Goal: Task Accomplishment & Management: Complete application form

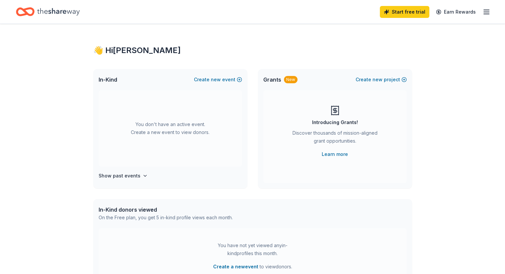
click at [482, 13] on icon "button" at bounding box center [486, 12] width 8 height 8
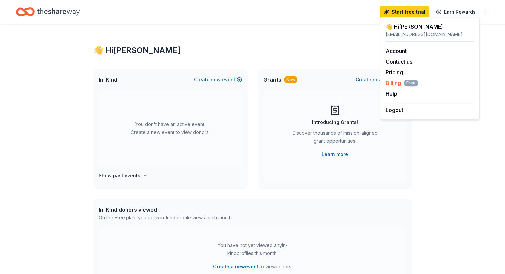
click at [391, 82] on span "Billing Free" at bounding box center [402, 83] width 33 height 8
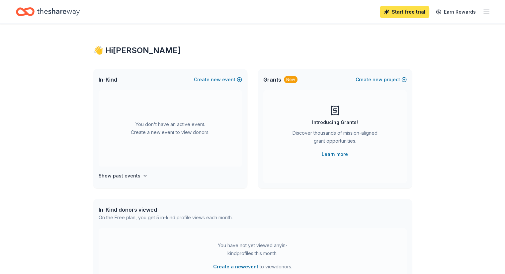
click at [398, 10] on link "Start free trial" at bounding box center [404, 12] width 49 height 12
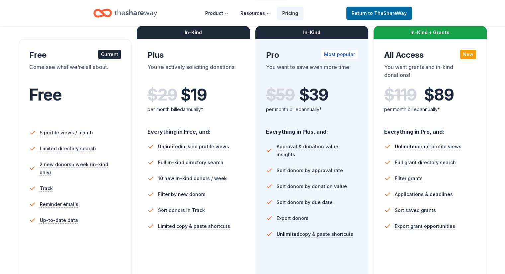
scroll to position [33, 0]
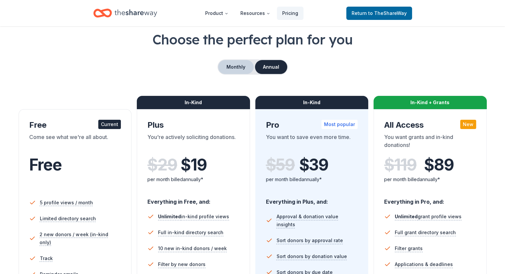
click at [239, 68] on button "Monthly" at bounding box center [236, 67] width 36 height 14
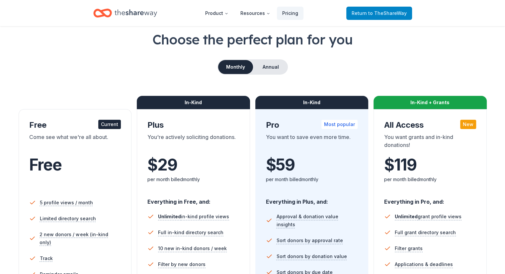
click at [367, 12] on span "Return to TheShareWay" at bounding box center [379, 13] width 55 height 8
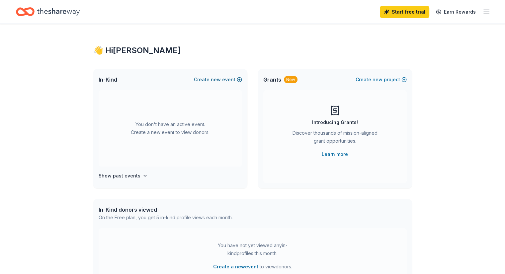
click at [221, 79] on span "new" at bounding box center [216, 80] width 10 height 8
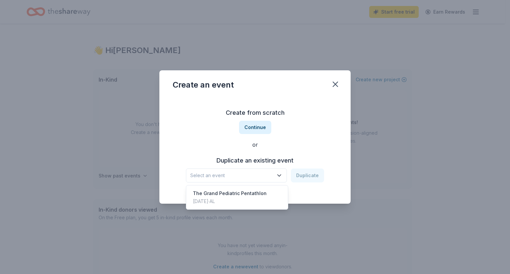
click at [280, 176] on icon "button" at bounding box center [279, 175] width 7 height 7
click at [294, 142] on div "Create from scratch Continue or Duplicate an existing event Select an event Dup…" at bounding box center [255, 145] width 165 height 96
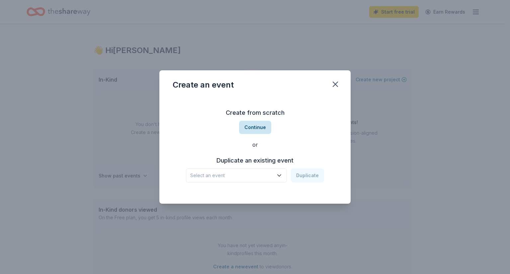
click at [256, 129] on button "Continue" at bounding box center [255, 127] width 32 height 13
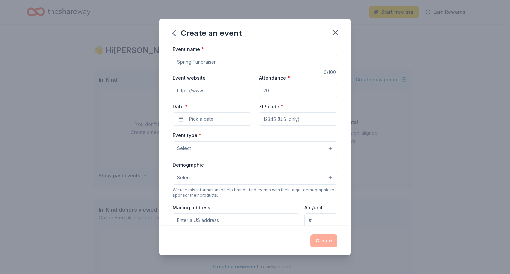
click at [211, 60] on input "Event name *" at bounding box center [255, 61] width 165 height 13
type input "G"
type input "@"
type input "20 years of Reach Out and Read-[US_STATE]"
type input "100"
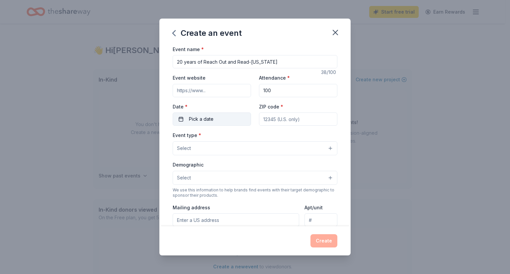
click at [179, 118] on button "Pick a date" at bounding box center [212, 119] width 78 height 13
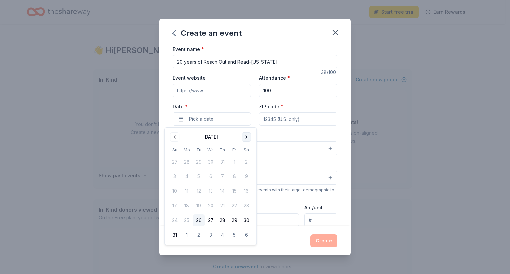
click at [246, 137] on button "Go to next month" at bounding box center [246, 136] width 9 height 9
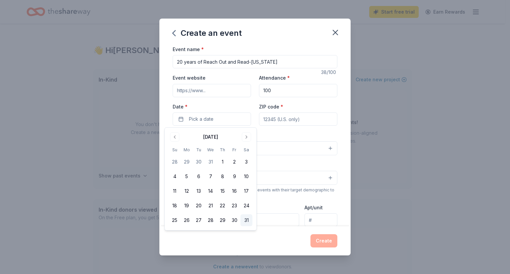
click at [247, 220] on button "31" at bounding box center [246, 220] width 12 height 12
click at [272, 120] on input "ZIP code *" at bounding box center [298, 119] width 78 height 13
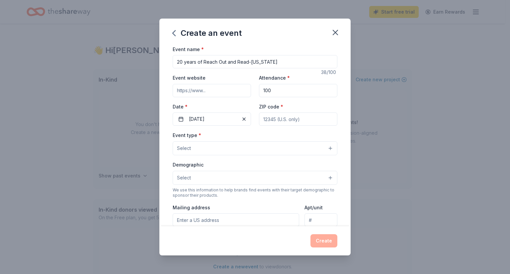
type input "36104"
type input "19 S JACKSON ST"
click at [219, 151] on button "Select" at bounding box center [255, 148] width 165 height 14
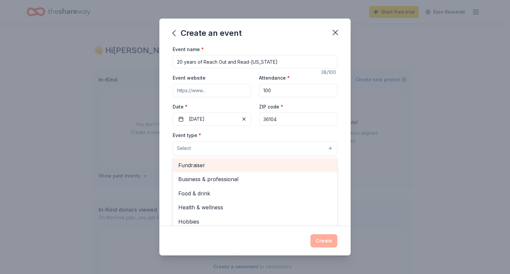
click at [204, 166] on span "Fundraiser" at bounding box center [254, 165] width 153 height 9
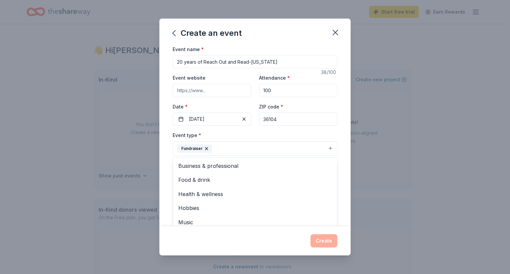
click at [342, 170] on div "Event name * 20 years of Reach Out and Read-Alabama 38 /100 Event website Atten…" at bounding box center [254, 136] width 191 height 182
click at [186, 178] on span "Select" at bounding box center [184, 179] width 14 height 8
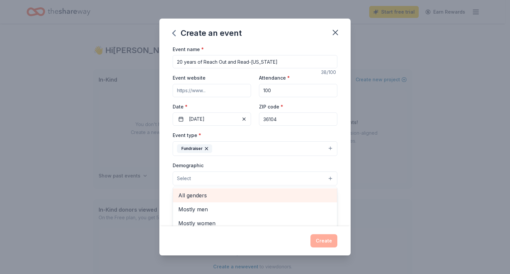
click at [187, 196] on span "All genders" at bounding box center [254, 195] width 153 height 9
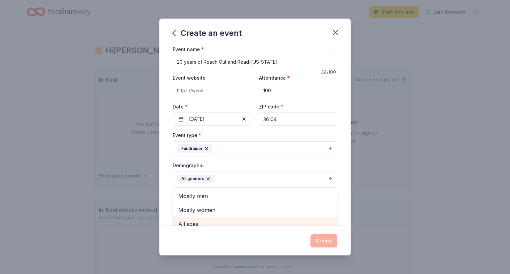
scroll to position [5, 0]
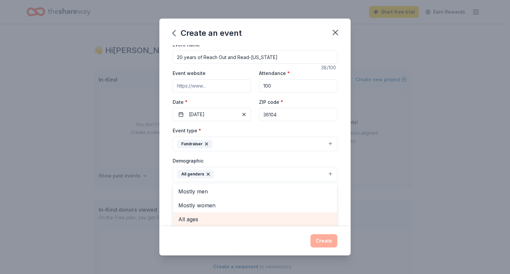
click at [193, 219] on span "All ages" at bounding box center [254, 219] width 153 height 9
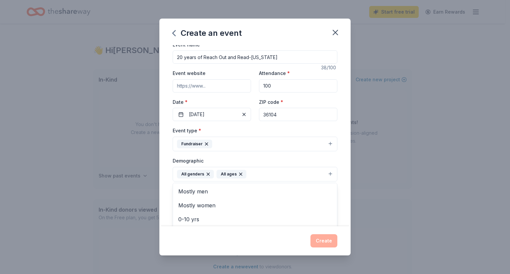
click at [339, 187] on div "Event name * 20 years of Reach Out and Read-Alabama 38 /100 Event website Atten…" at bounding box center [254, 136] width 191 height 182
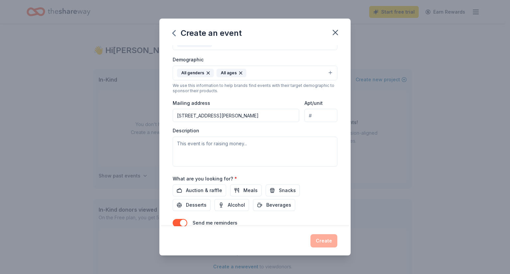
scroll to position [137, 0]
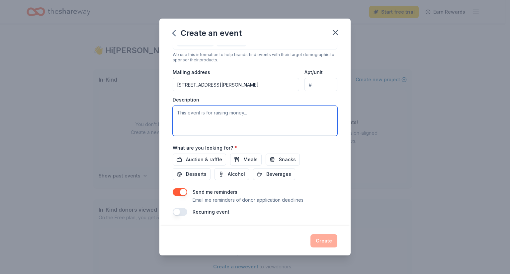
click at [180, 109] on textarea at bounding box center [255, 121] width 165 height 30
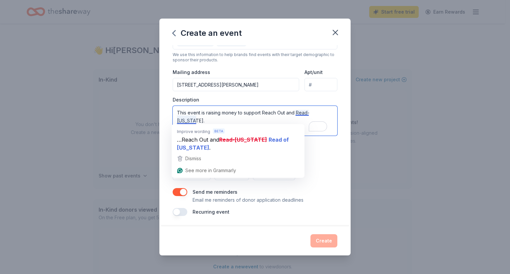
paste textarea "By integrating reading into pediatric practices, advising families about the im…"
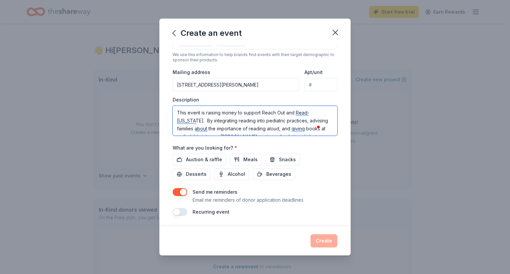
scroll to position [33, 0]
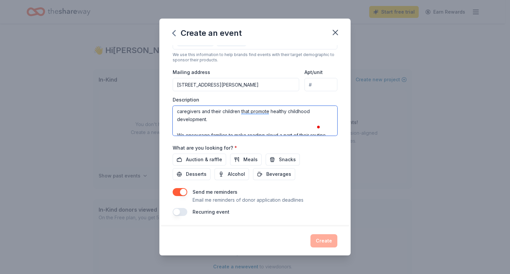
click at [189, 128] on textarea "This event is raising money to support Reach Out and Read-Alabama. By integrati…" at bounding box center [255, 121] width 165 height 30
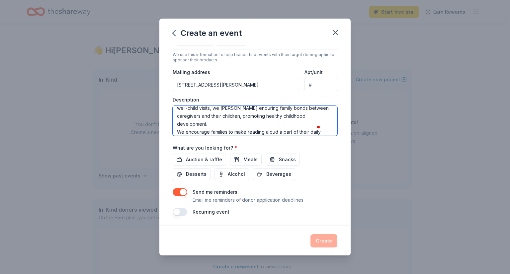
scroll to position [0, 0]
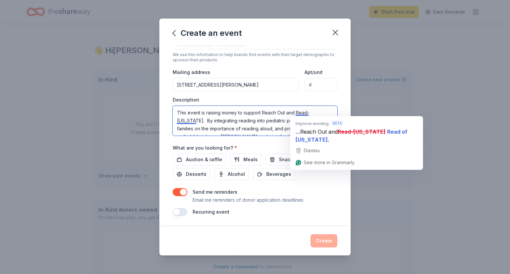
type textarea "This event is raising money to support Reach Out and Read-Alabama. By integrati…"
click at [323, 196] on div "Send me reminders Email me reminders of donor application deadlines" at bounding box center [255, 196] width 165 height 16
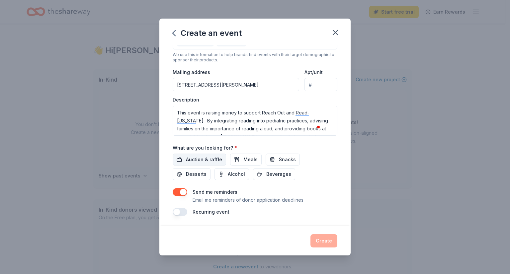
click at [202, 161] on span "Auction & raffle" at bounding box center [204, 160] width 36 height 8
click at [249, 159] on span "Meals" at bounding box center [250, 160] width 14 height 8
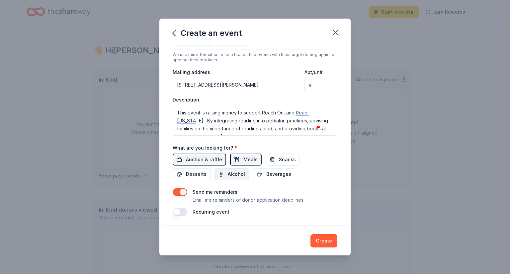
click at [238, 173] on span "Alcohol" at bounding box center [236, 174] width 17 height 8
click at [321, 240] on button "Create" at bounding box center [323, 240] width 27 height 13
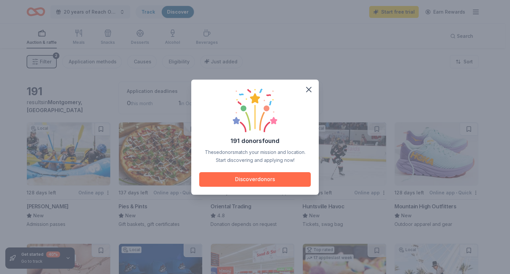
click at [252, 178] on button "Discover donors" at bounding box center [255, 179] width 112 height 15
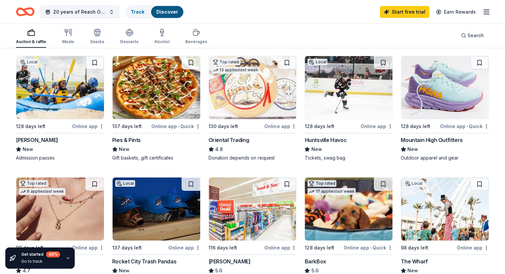
click at [453, 126] on div "Online app • Quick" at bounding box center [464, 126] width 49 height 8
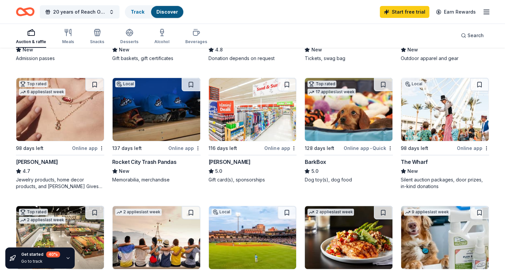
click at [90, 149] on div "Online app" at bounding box center [88, 148] width 32 height 8
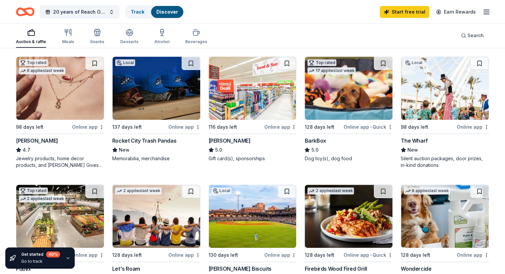
scroll to position [266, 0]
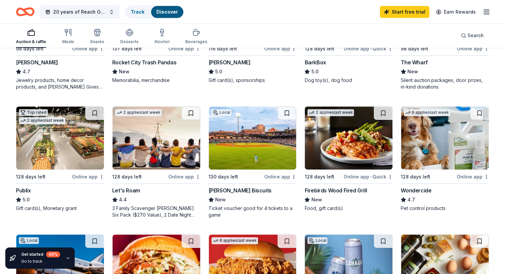
click at [403, 61] on div "The Wharf" at bounding box center [414, 62] width 27 height 8
click at [52, 152] on img at bounding box center [60, 138] width 88 height 63
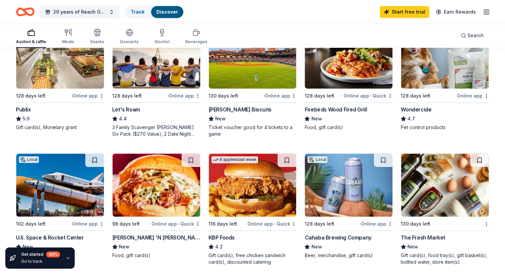
scroll to position [332, 0]
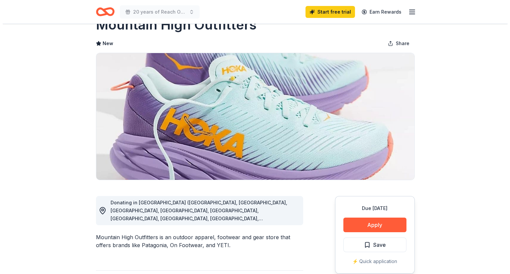
scroll to position [33, 0]
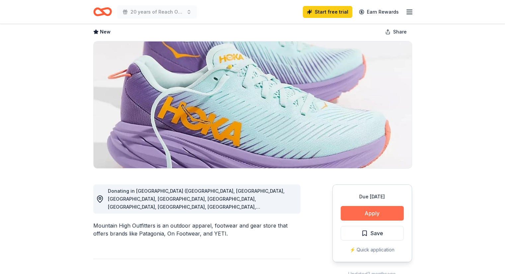
click at [374, 215] on button "Apply" at bounding box center [372, 213] width 63 height 15
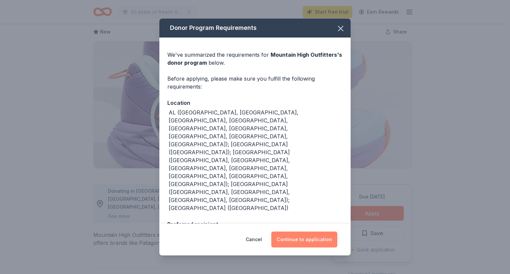
click at [303, 234] on button "Continue to application" at bounding box center [304, 240] width 66 height 16
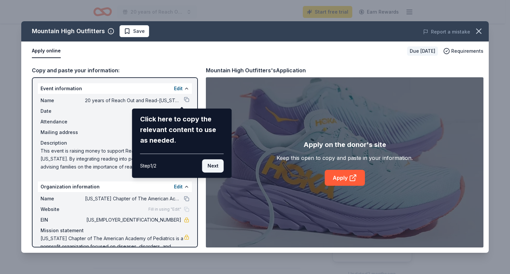
click at [211, 166] on button "Next" at bounding box center [213, 165] width 22 height 13
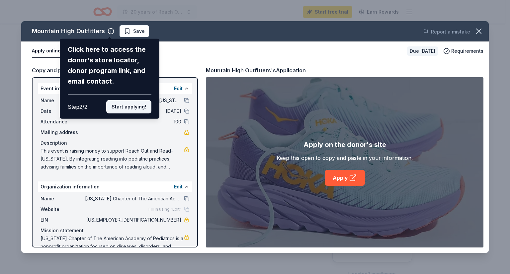
click at [120, 105] on button "Start applying!" at bounding box center [128, 106] width 45 height 13
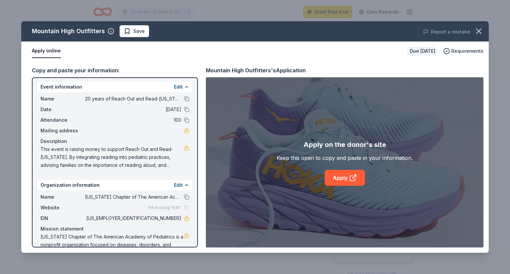
scroll to position [0, 0]
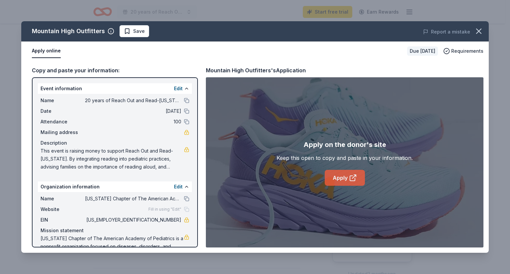
click at [345, 176] on link "Apply" at bounding box center [345, 178] width 40 height 16
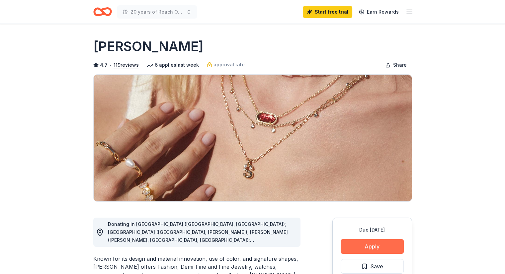
click at [365, 245] on button "Apply" at bounding box center [372, 246] width 63 height 15
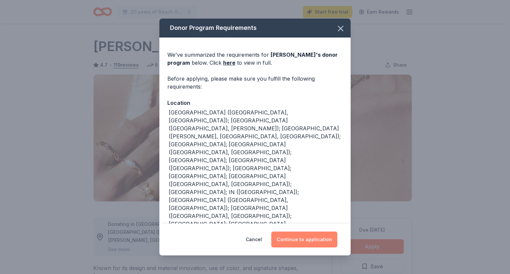
click at [307, 238] on button "Continue to application" at bounding box center [304, 240] width 66 height 16
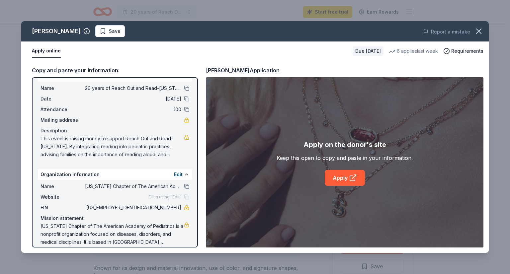
scroll to position [19, 0]
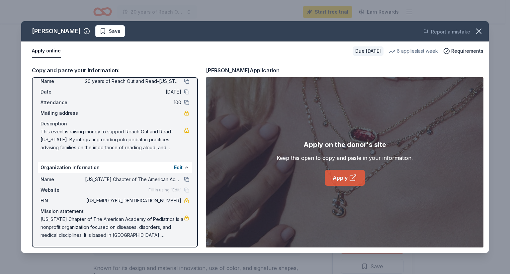
click at [338, 177] on link "Apply" at bounding box center [345, 178] width 40 height 16
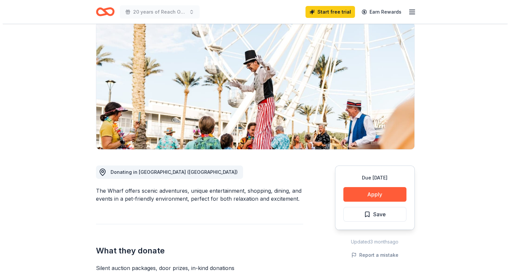
scroll to position [133, 0]
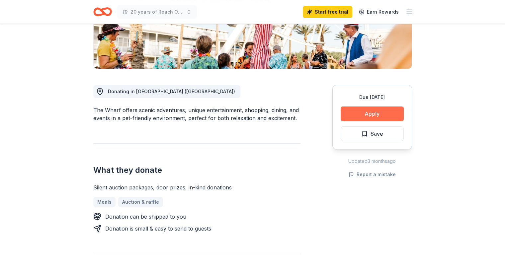
click at [376, 112] on button "Apply" at bounding box center [372, 114] width 63 height 15
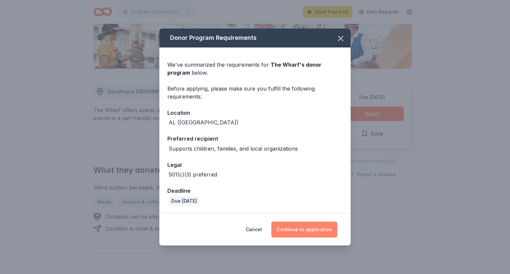
click at [305, 231] on button "Continue to application" at bounding box center [304, 230] width 66 height 16
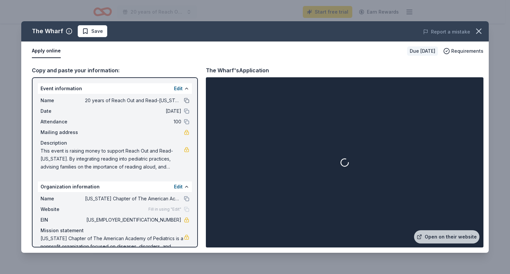
click at [184, 100] on button at bounding box center [186, 100] width 5 height 5
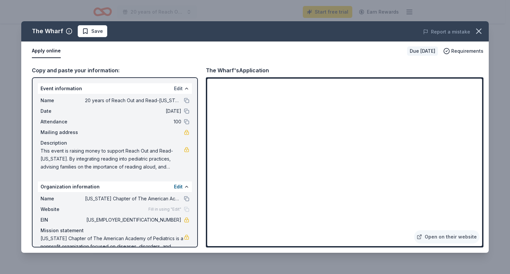
click at [174, 89] on button "Edit" at bounding box center [178, 89] width 9 height 8
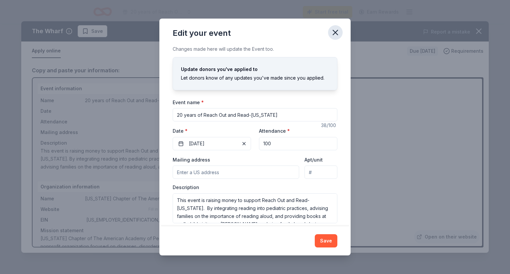
click at [333, 32] on icon "button" at bounding box center [335, 32] width 9 height 9
